Goal: Communication & Community: Answer question/provide support

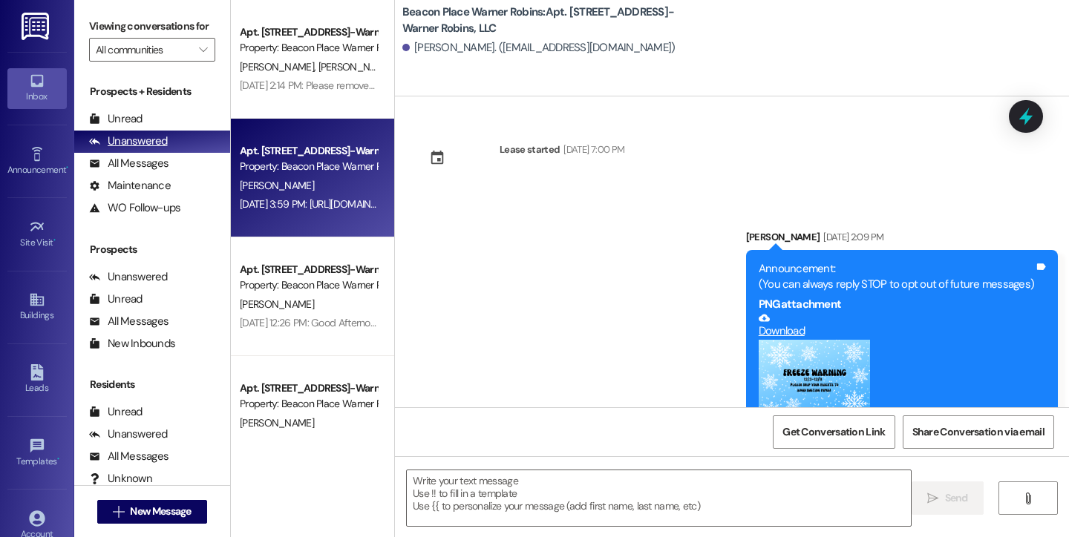
scroll to position [5103, 0]
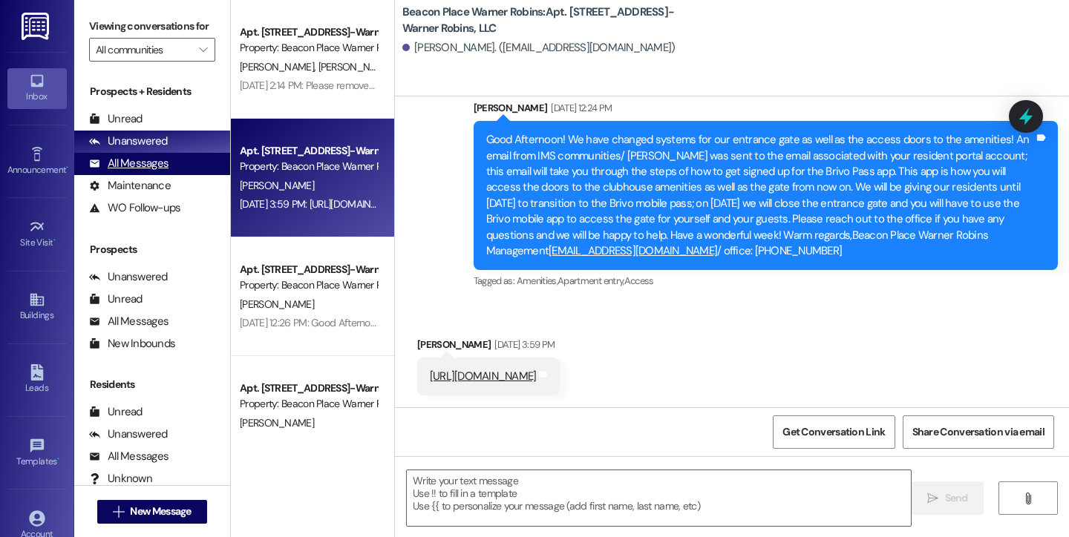
click at [120, 171] on div "All Messages" at bounding box center [128, 164] width 79 height 16
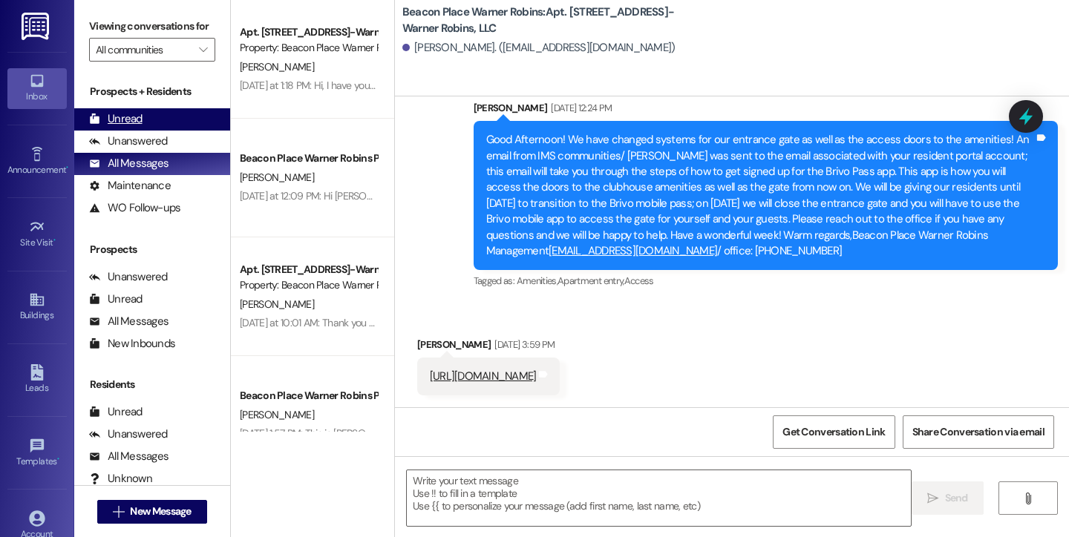
click at [119, 127] on div "Unread" at bounding box center [115, 119] width 53 height 16
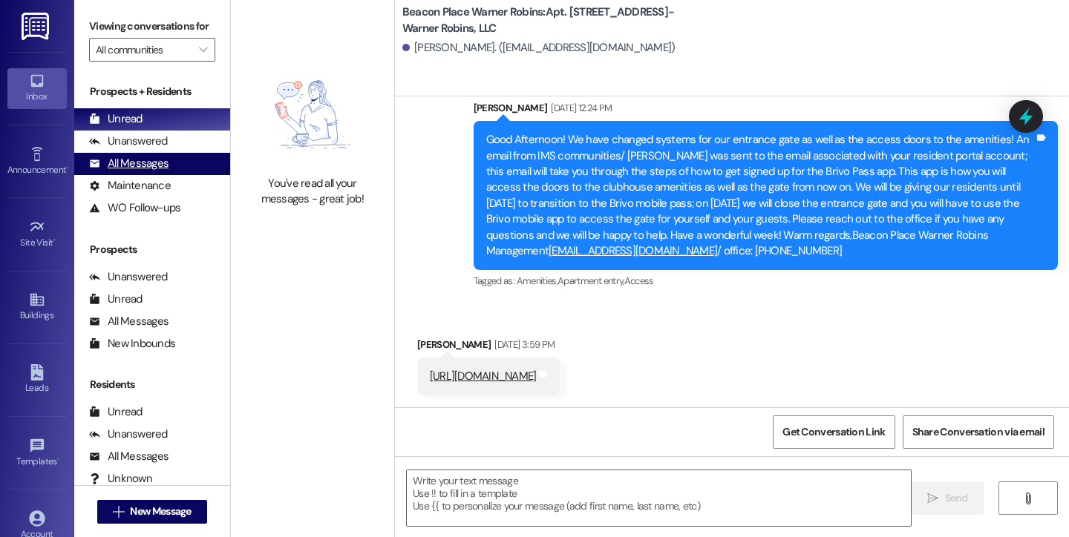
click at [117, 171] on div "All Messages" at bounding box center [128, 164] width 79 height 16
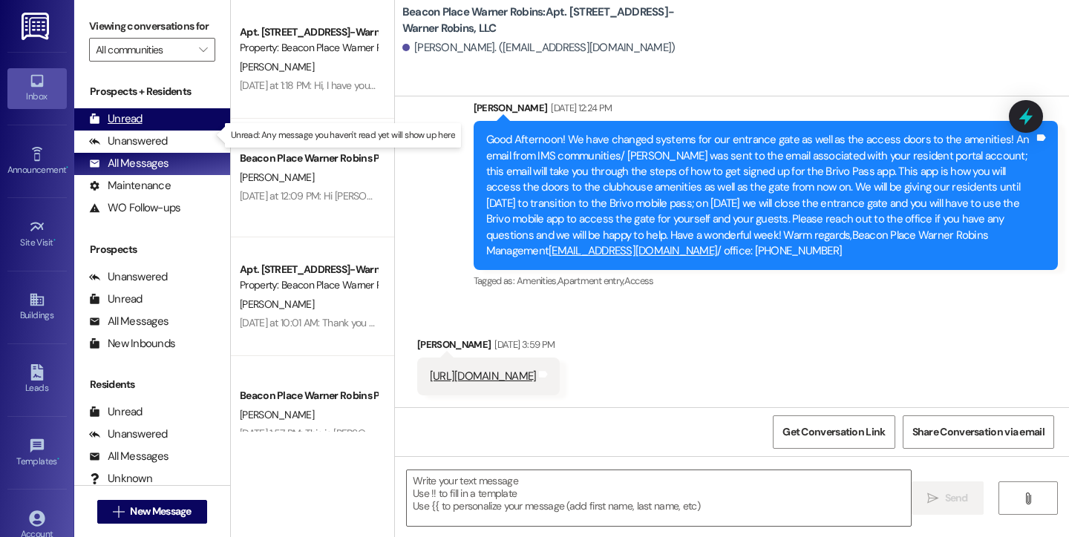
click at [127, 127] on div "Unread" at bounding box center [115, 119] width 53 height 16
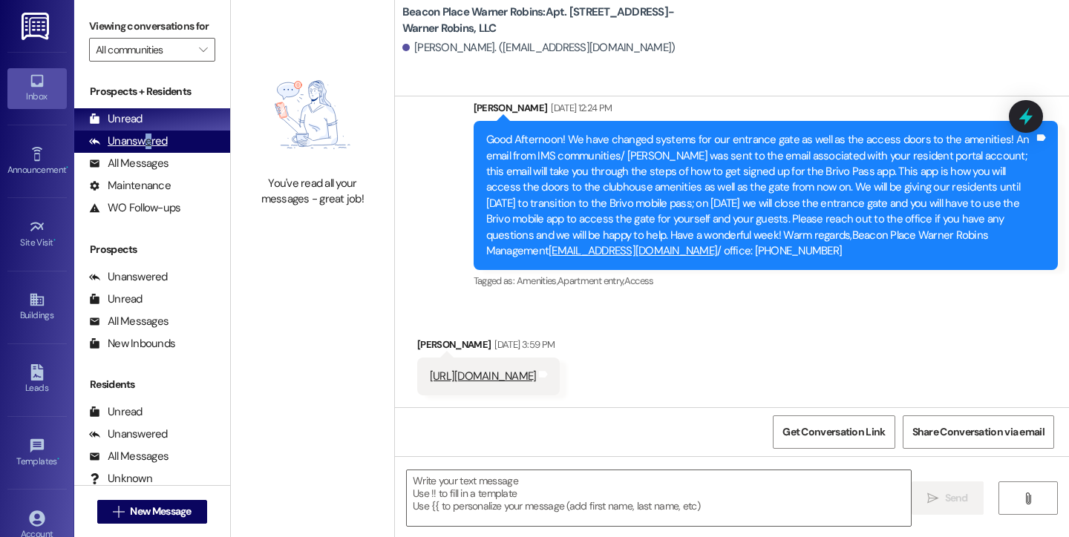
click at [147, 149] on div "Unanswered" at bounding box center [128, 142] width 79 height 16
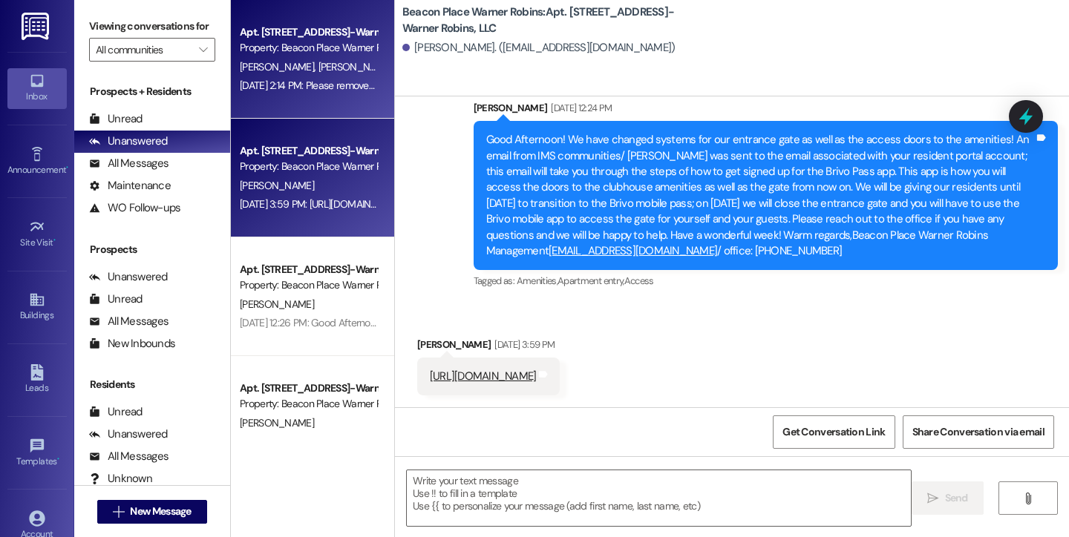
click at [264, 91] on div "[DATE] 2:14 PM: Please remove [PERSON_NAME] from the text messages [DATE] 2:14 …" at bounding box center [395, 85] width 310 height 13
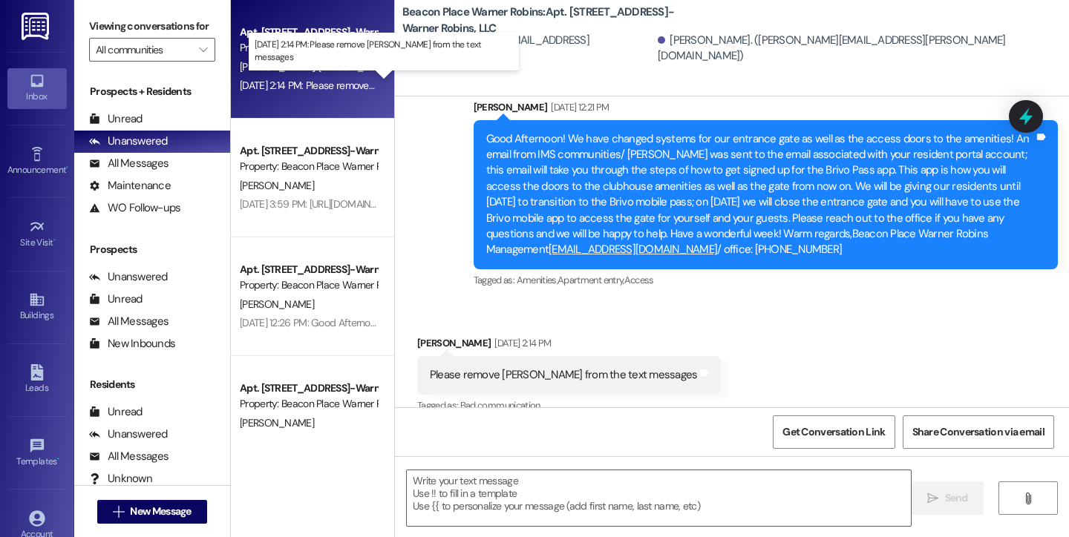
scroll to position [12946, 0]
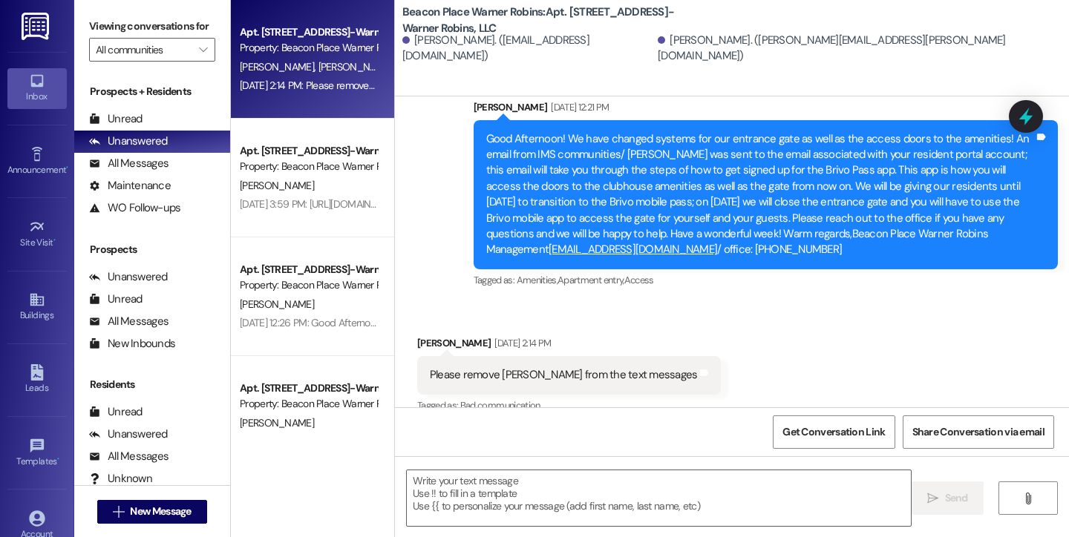
click at [512, 50] on div "[PERSON_NAME]. ([EMAIL_ADDRESS][DOMAIN_NAME])" at bounding box center [528, 49] width 252 height 32
click at [129, 191] on div "Maintenance (undefined)" at bounding box center [152, 186] width 156 height 22
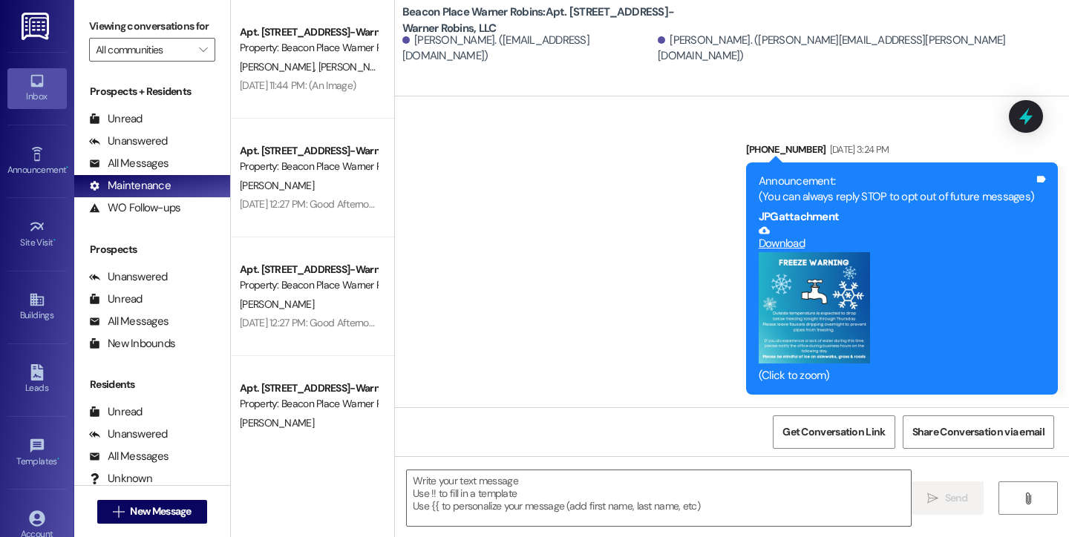
scroll to position [12945, 0]
